Goal: Task Accomplishment & Management: Use online tool/utility

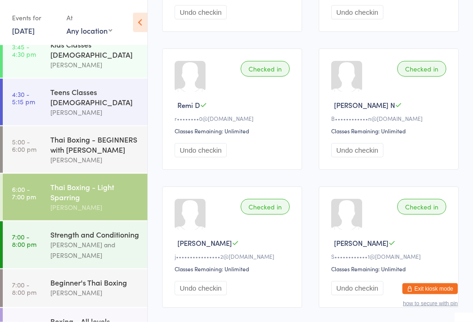
scroll to position [571, 0]
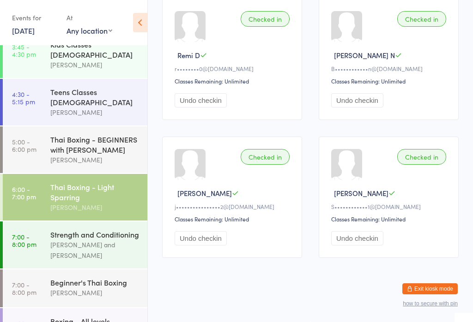
click at [94, 278] on div "Beginner's Thai Boxing" at bounding box center [94, 283] width 89 height 10
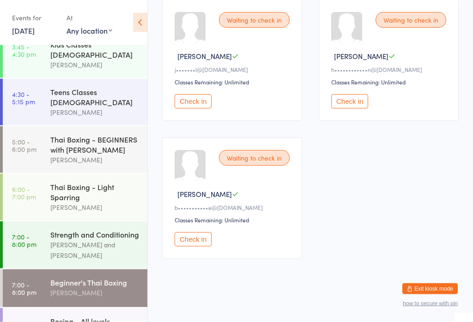
scroll to position [430, 0]
click at [197, 246] on button "Check in" at bounding box center [193, 239] width 37 height 14
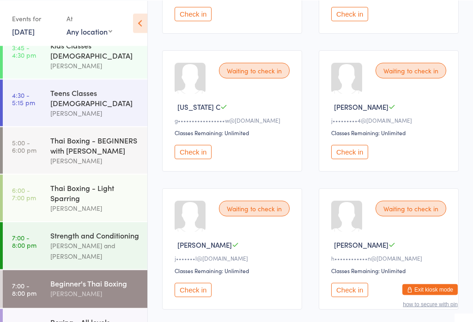
scroll to position [240, 0]
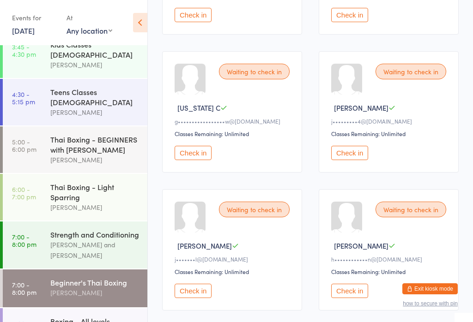
click at [351, 160] on button "Check in" at bounding box center [349, 153] width 37 height 14
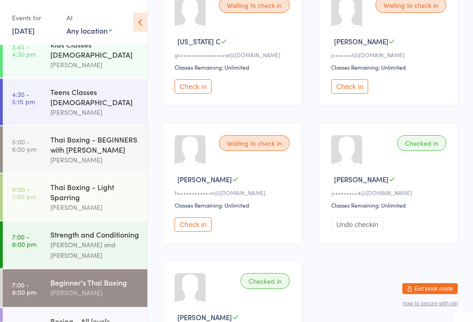
scroll to position [305, 0]
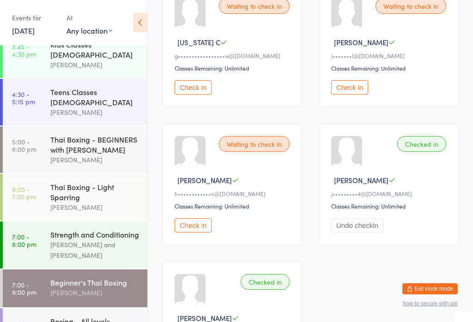
click at [78, 247] on div "[PERSON_NAME] and [PERSON_NAME]" at bounding box center [94, 250] width 89 height 21
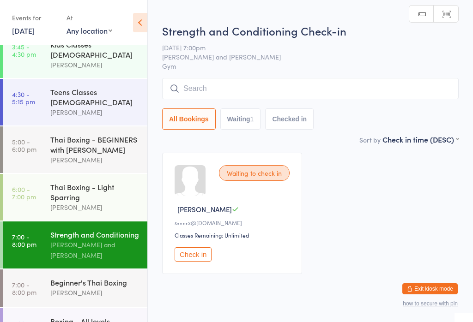
click at [192, 262] on button "Check in" at bounding box center [193, 255] width 37 height 14
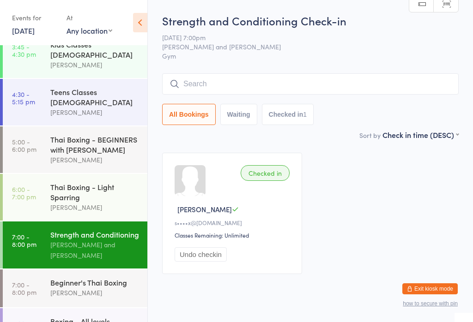
click at [104, 288] on div "[PERSON_NAME]" at bounding box center [94, 293] width 89 height 11
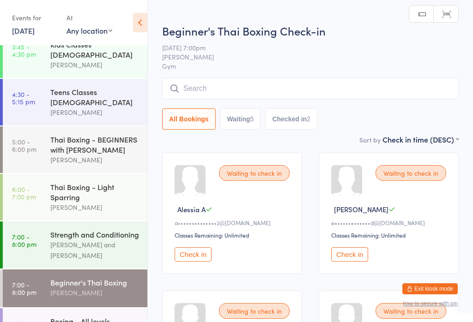
click at [246, 85] on input "search" at bounding box center [310, 88] width 297 height 21
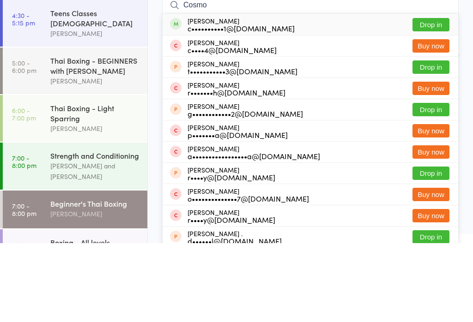
type input "Cosmo"
click at [432, 97] on button "Drop in" at bounding box center [430, 103] width 37 height 13
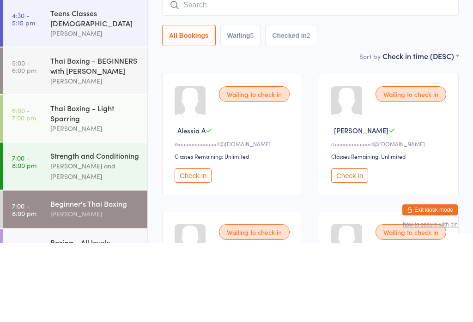
scroll to position [79, 0]
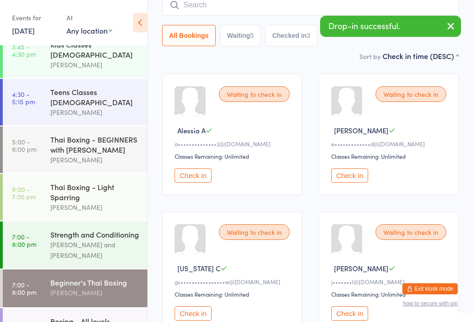
click at [194, 182] on button "Check in" at bounding box center [193, 176] width 37 height 14
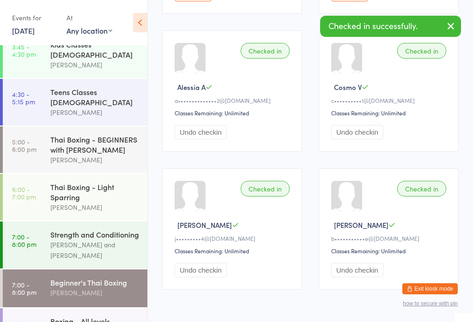
scroll to position [430, 0]
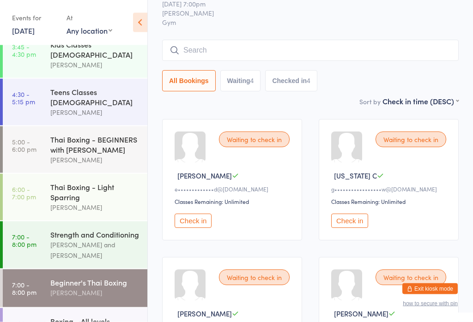
click at [354, 224] on button "Check in" at bounding box center [349, 221] width 37 height 14
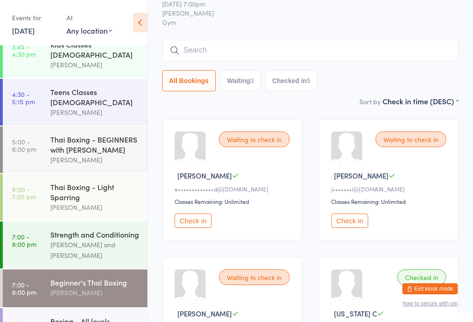
click at [217, 46] on input "search" at bounding box center [310, 50] width 297 height 21
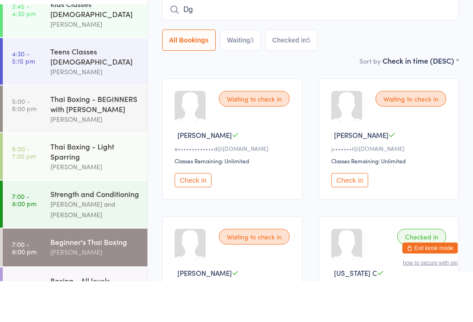
type input "D"
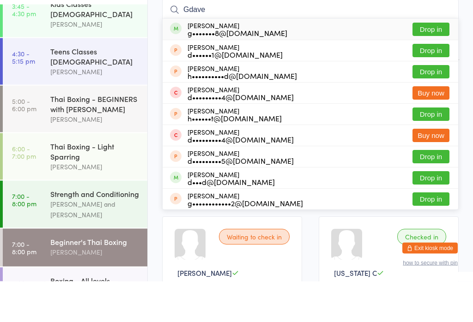
type input "Gdave"
click at [433, 64] on button "Drop in" at bounding box center [430, 70] width 37 height 13
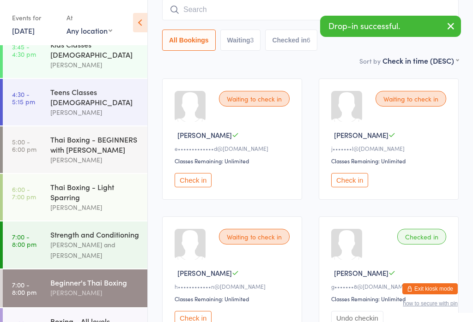
click at [224, 227] on div "Waiting to check in [PERSON_NAME] h••••••••••••n@[DOMAIN_NAME] Classes Remainin…" at bounding box center [232, 277] width 140 height 121
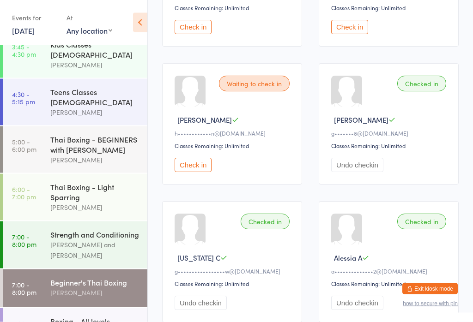
scroll to position [227, 0]
click at [206, 169] on button "Check in" at bounding box center [193, 166] width 37 height 14
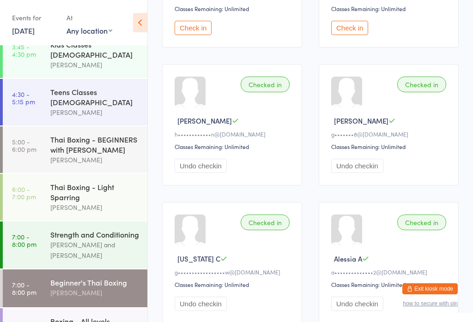
click at [59, 237] on div "Strength and Conditioning" at bounding box center [94, 235] width 89 height 10
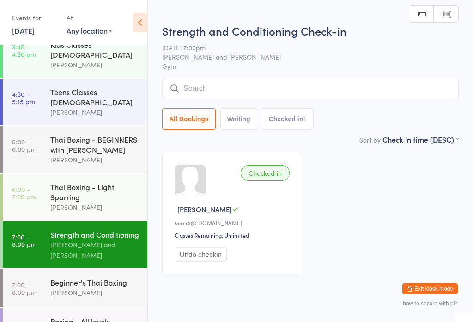
click at [313, 87] on input "search" at bounding box center [310, 88] width 297 height 21
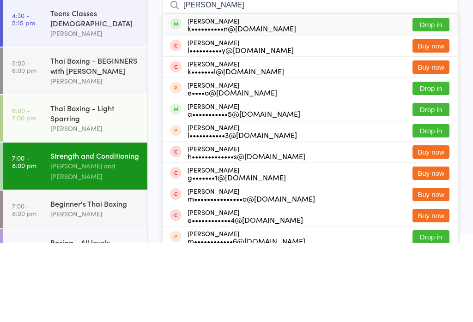
type input "[PERSON_NAME]"
click at [425, 97] on button "Drop in" at bounding box center [430, 103] width 37 height 13
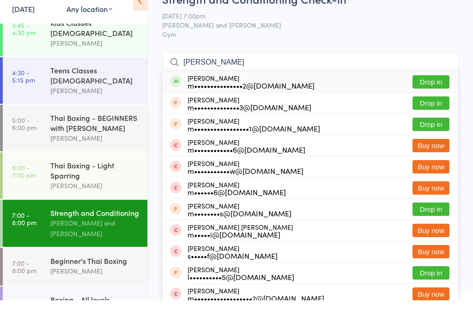
type input "[PERSON_NAME]"
click at [444, 97] on button "Drop in" at bounding box center [430, 103] width 37 height 13
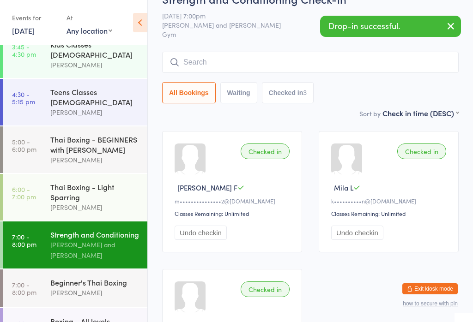
click at [394, 65] on input "search" at bounding box center [310, 62] width 297 height 21
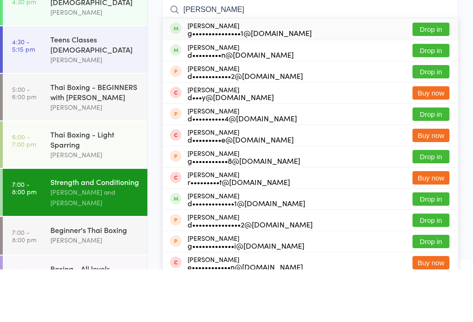
type input "[PERSON_NAME]"
click at [438, 75] on button "Drop in" at bounding box center [430, 81] width 37 height 13
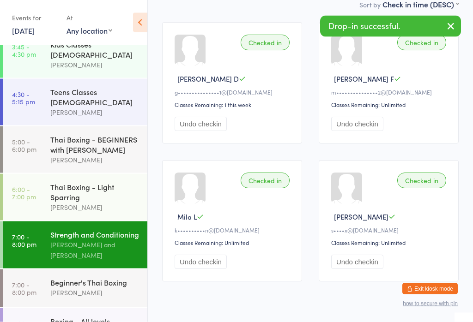
scroll to position [148, 0]
